Goal: Information Seeking & Learning: Learn about a topic

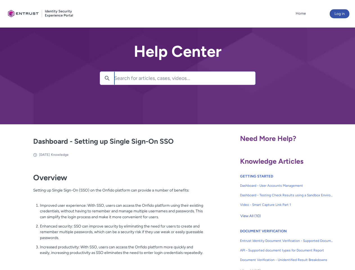
click at [107, 78] on lightning-primitive-icon "button" at bounding box center [107, 78] width 5 height 4
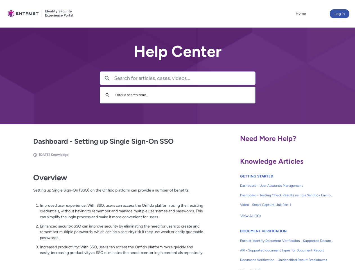
click at [108, 215] on p "Improved user experience: With SSO, users can access the Onfido platform using …" at bounding box center [122, 210] width 164 height 17
click at [250, 216] on span "View All (10)" at bounding box center [250, 216] width 21 height 8
click at [0, 0] on div at bounding box center [0, 0] width 0 height 0
click at [346, 246] on div at bounding box center [183, 135] width 344 height 270
